Goal: Transaction & Acquisition: Purchase product/service

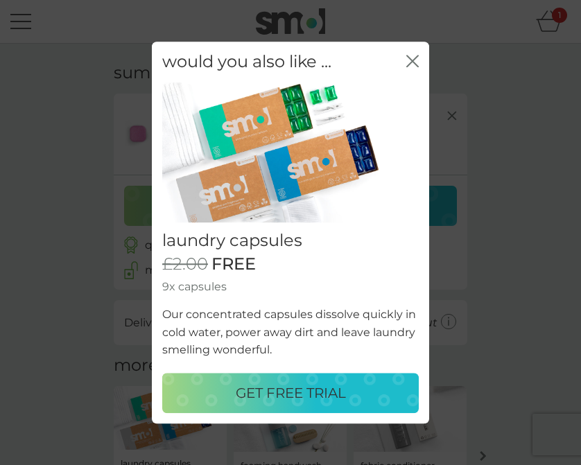
click at [302, 397] on p "GET FREE TRIAL" at bounding box center [291, 393] width 110 height 22
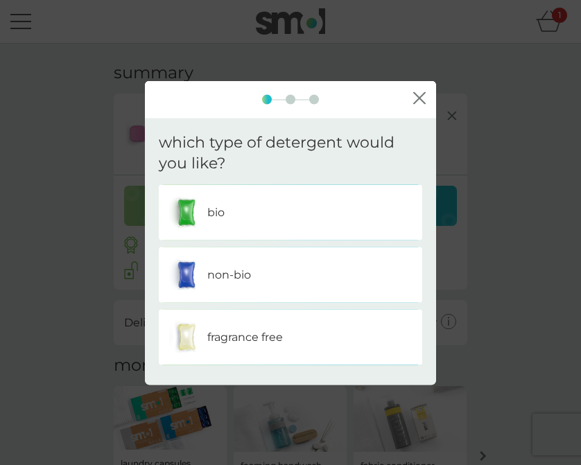
click at [226, 275] on p "non-bio" at bounding box center [229, 275] width 44 height 18
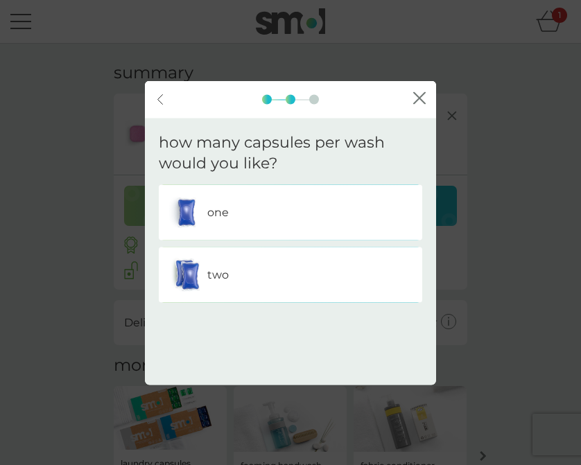
click at [161, 96] on icon at bounding box center [160, 99] width 5 height 10
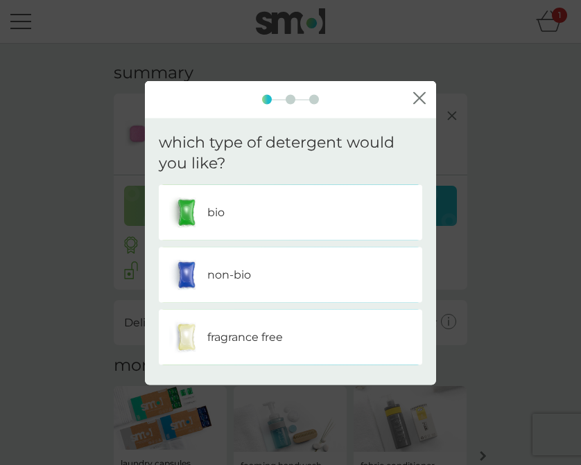
click at [161, 96] on div at bounding box center [290, 99] width 291 height 10
click at [421, 98] on icon "close" at bounding box center [419, 98] width 12 height 12
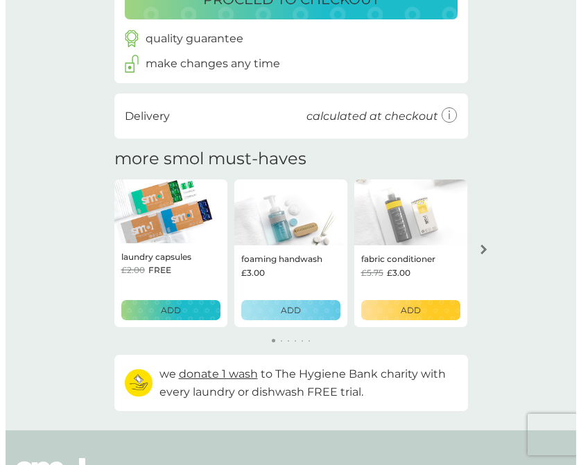
scroll to position [208, 0]
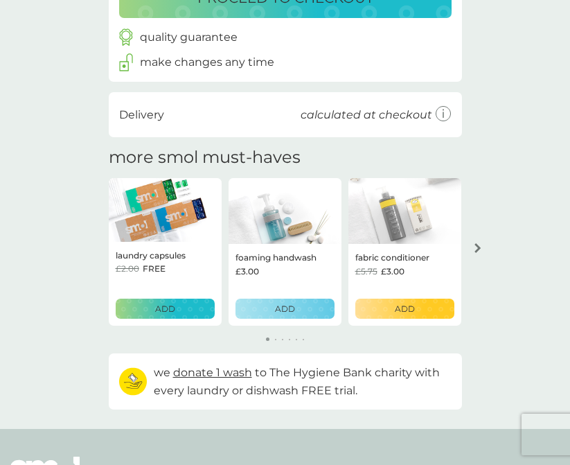
click at [157, 315] on button "ADD" at bounding box center [165, 309] width 99 height 20
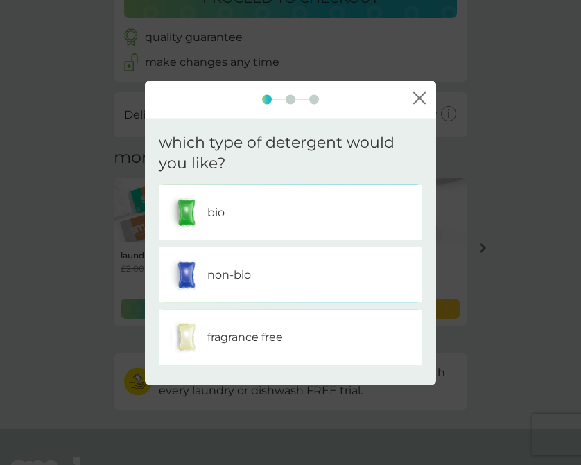
click at [246, 270] on p "non-bio" at bounding box center [229, 275] width 44 height 18
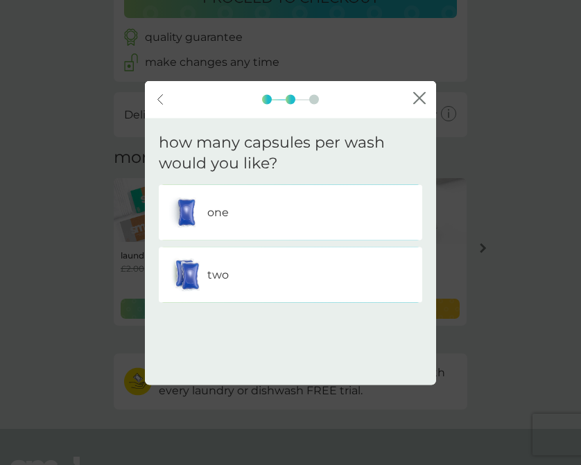
click at [204, 214] on div "one" at bounding box center [290, 212] width 243 height 35
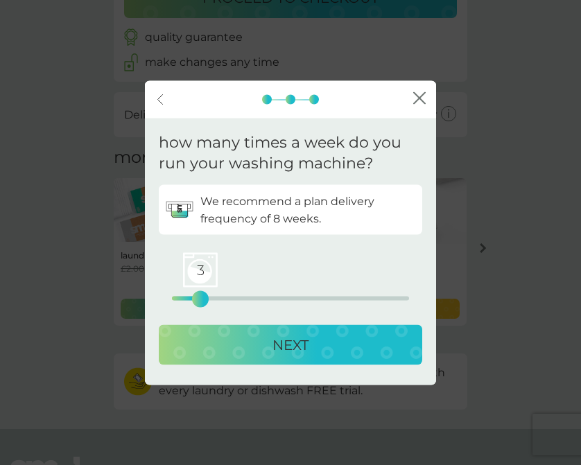
drag, startPoint x: 173, startPoint y: 295, endPoint x: 199, endPoint y: 295, distance: 25.6
click at [199, 297] on div "3" at bounding box center [201, 300] width 6 height 6
click at [304, 347] on p "NEXT" at bounding box center [290, 345] width 36 height 22
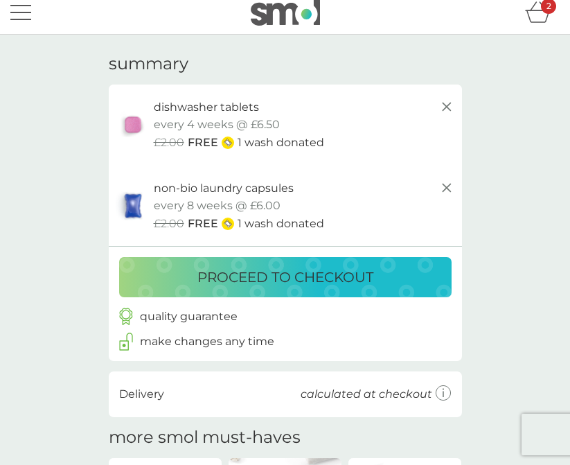
scroll to position [0, 0]
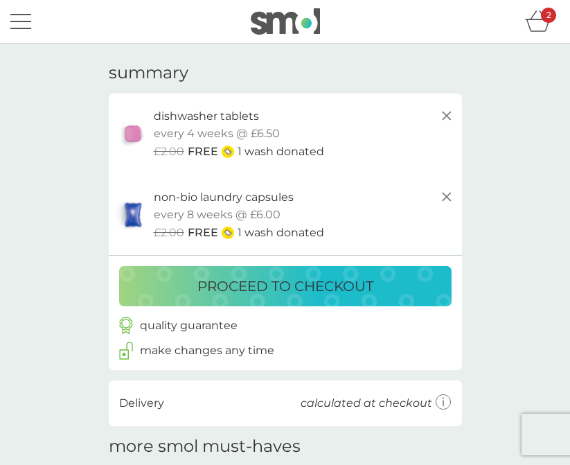
click at [254, 296] on p "proceed to checkout" at bounding box center [286, 286] width 176 height 22
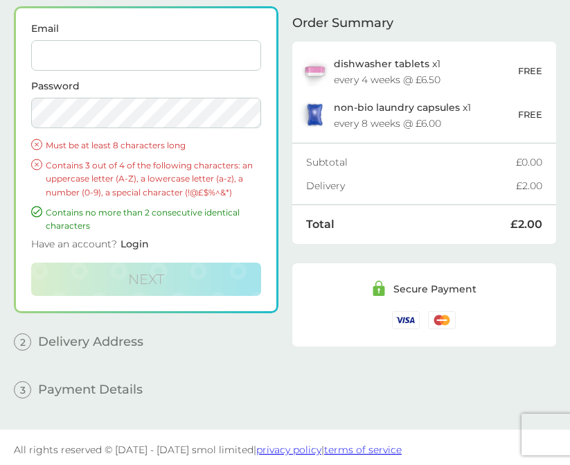
scroll to position [89, 0]
